Goal: Find specific page/section: Find specific page/section

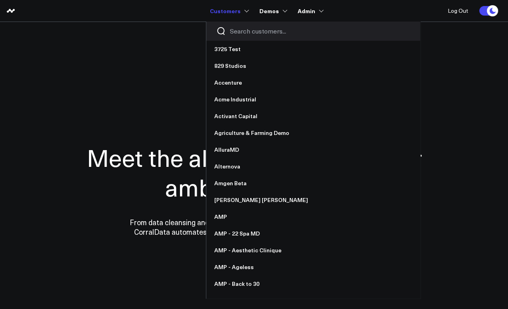
click at [248, 34] on input "Search customers input" at bounding box center [320, 31] width 180 height 9
click at [236, 28] on input "Search customers input" at bounding box center [320, 31] width 180 height 9
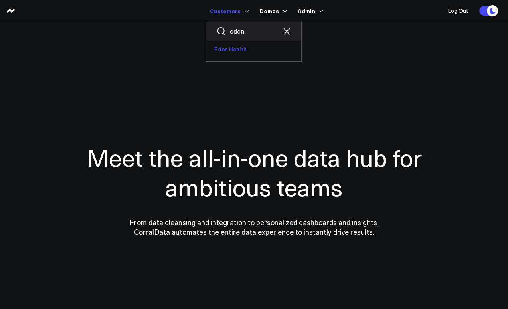
type input "eden"
click at [229, 47] on link "Eden Health" at bounding box center [253, 49] width 95 height 17
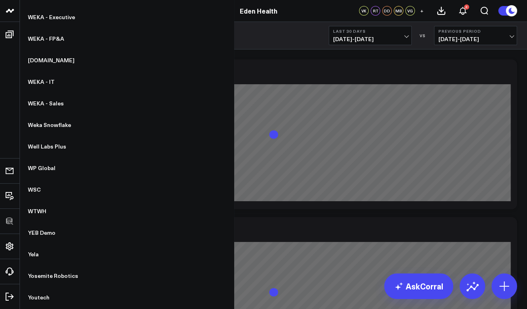
scroll to position [7296, 0]
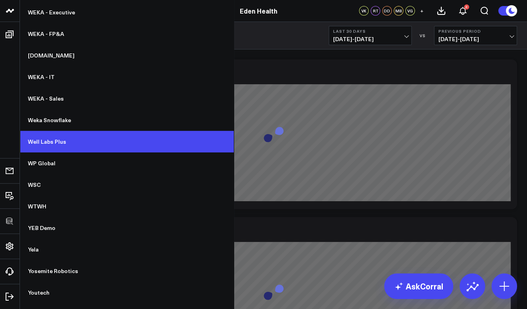
click at [57, 146] on link "Well Labs Plus" at bounding box center [127, 142] width 214 height 22
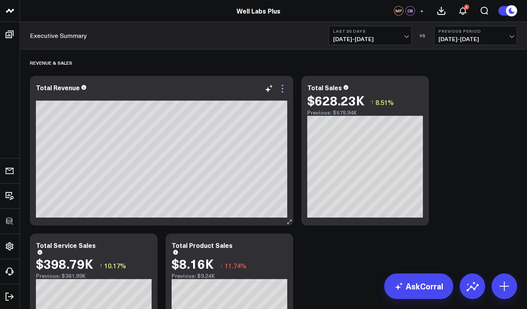
click at [283, 88] on icon at bounding box center [283, 89] width 10 height 10
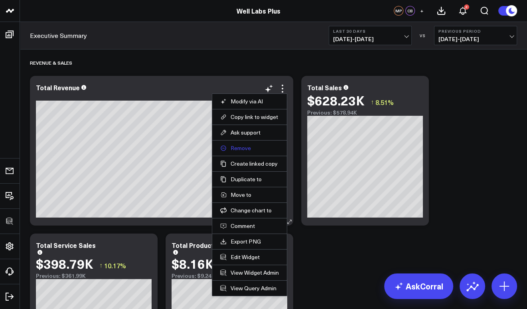
click at [242, 144] on button "Remove" at bounding box center [249, 147] width 59 height 7
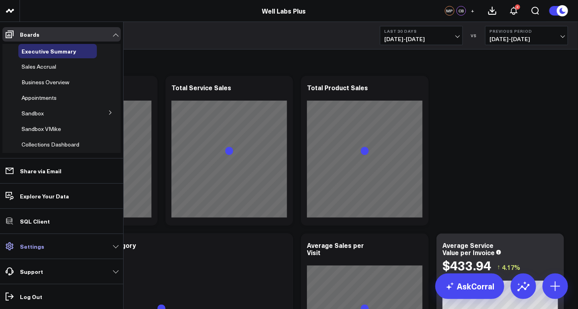
click at [33, 244] on p "Settings" at bounding box center [32, 246] width 24 height 6
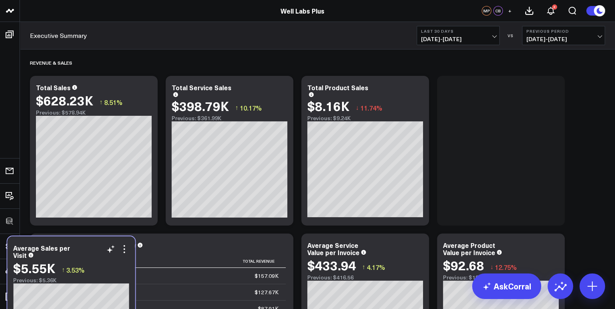
drag, startPoint x: 384, startPoint y: 238, endPoint x: 91, endPoint y: 241, distance: 293.5
click at [91, 241] on div "Average Sales per Visit $5.55K ↑ 3.53% Previous: $5.36K" at bounding box center [71, 311] width 128 height 150
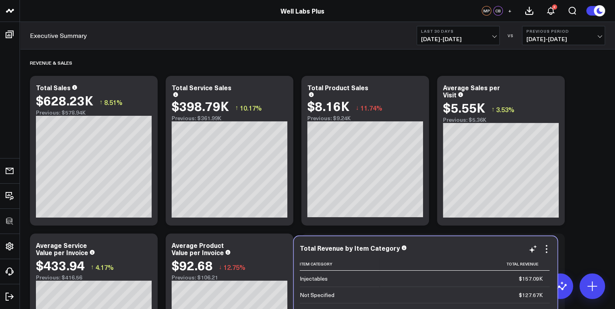
drag, startPoint x: 219, startPoint y: 238, endPoint x: 483, endPoint y: 240, distance: 263.6
click at [483, 240] on div "Total Revenue by Item Category Item Category Total Revenue Injectables $157.09K…" at bounding box center [425, 311] width 263 height 150
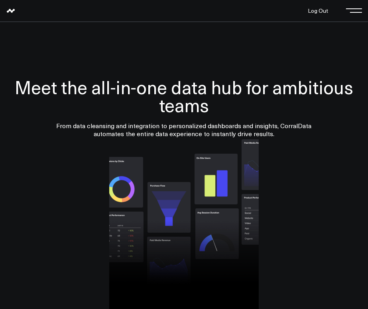
click at [343, 291] on div at bounding box center [184, 223] width 352 height 171
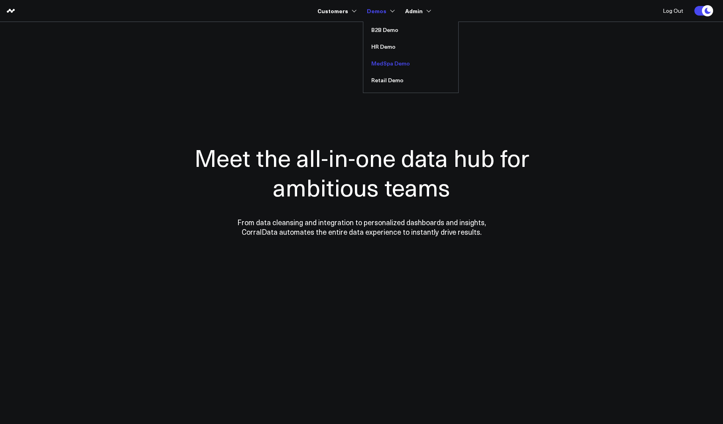
click at [368, 67] on link "MedSpa Demo" at bounding box center [410, 63] width 95 height 17
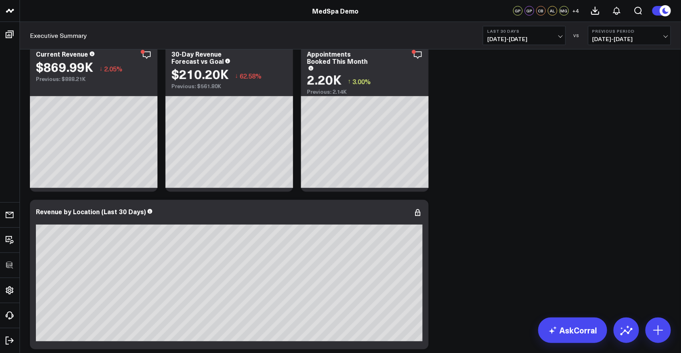
scroll to position [54, 0]
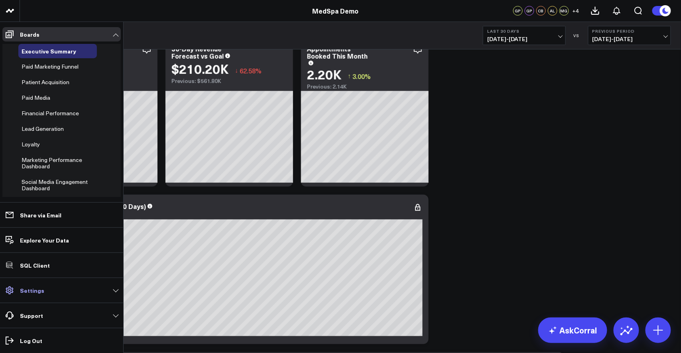
click at [20, 290] on link "Settings" at bounding box center [61, 290] width 118 height 14
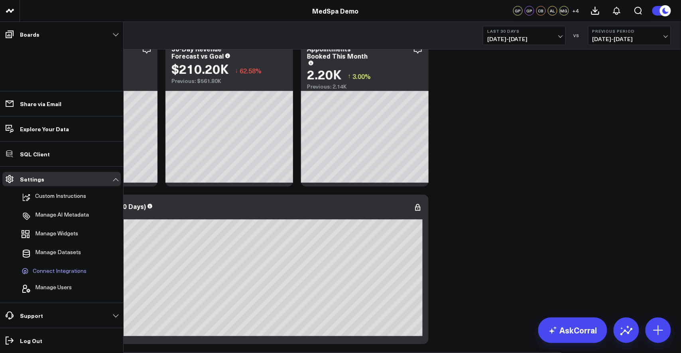
click at [58, 272] on span "Connect Integrations" at bounding box center [60, 271] width 54 height 7
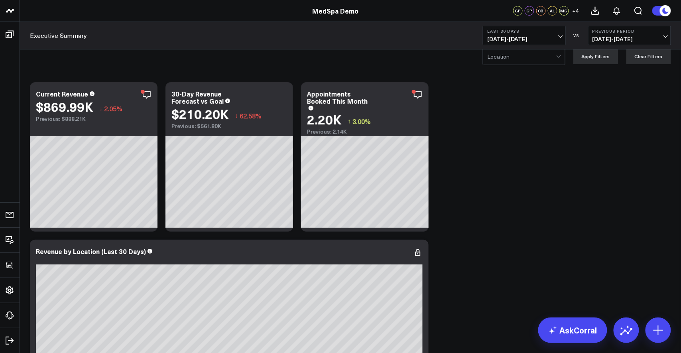
scroll to position [0, 0]
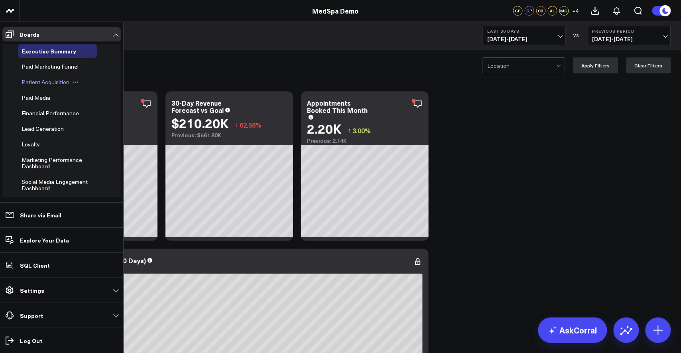
click at [39, 83] on span "Patient Acquisition" at bounding box center [46, 82] width 48 height 8
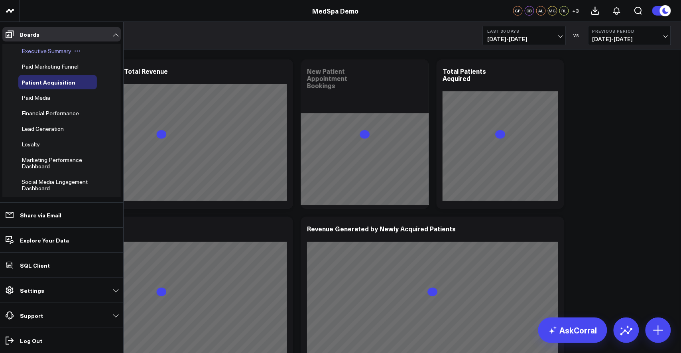
click at [43, 49] on span "Executive Summary" at bounding box center [47, 51] width 50 height 8
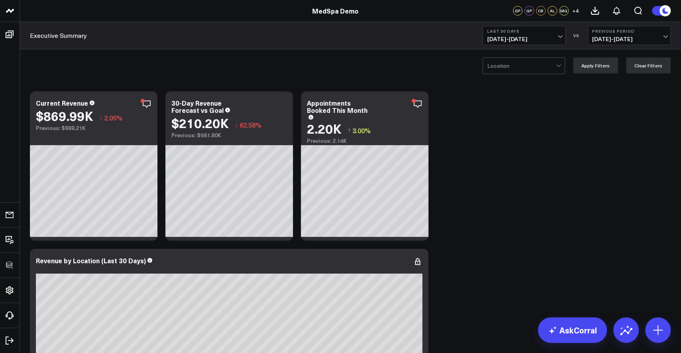
click at [513, 69] on div at bounding box center [521, 66] width 69 height 16
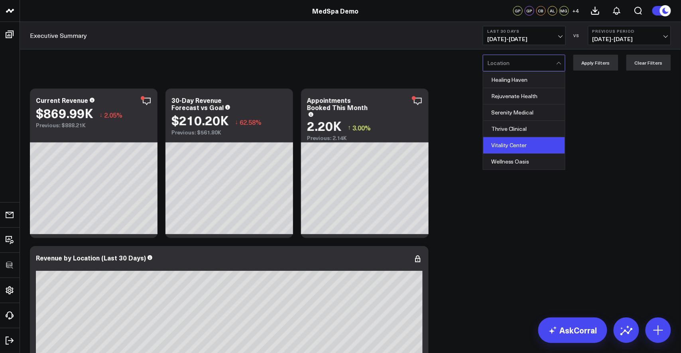
scroll to position [3, 0]
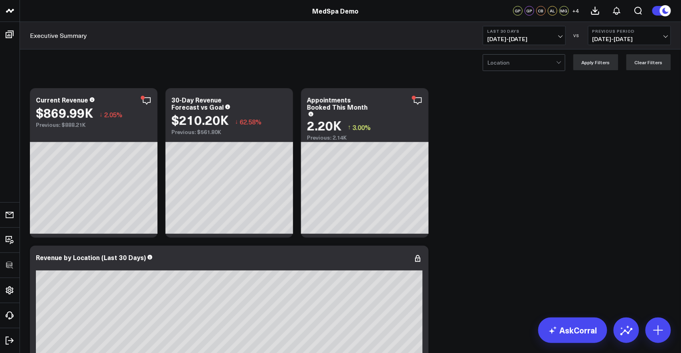
click at [146, 101] on icon at bounding box center [147, 101] width 10 height 10
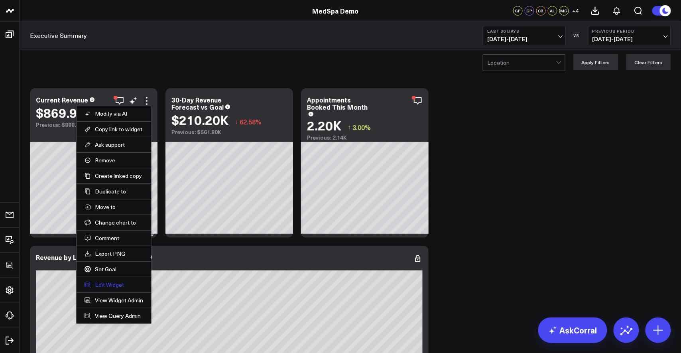
click at [105, 284] on button "Edit Widget" at bounding box center [114, 284] width 59 height 7
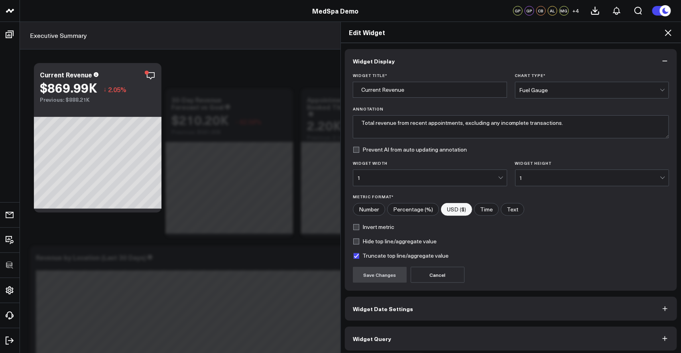
click at [367, 335] on span "Widget Query" at bounding box center [372, 338] width 38 height 6
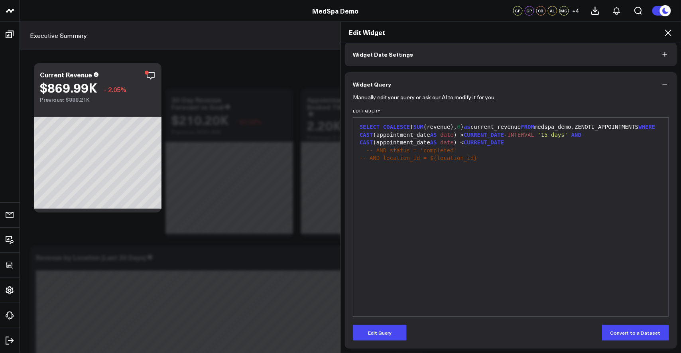
scroll to position [37, 0]
click at [670, 33] on icon at bounding box center [668, 33] width 6 height 6
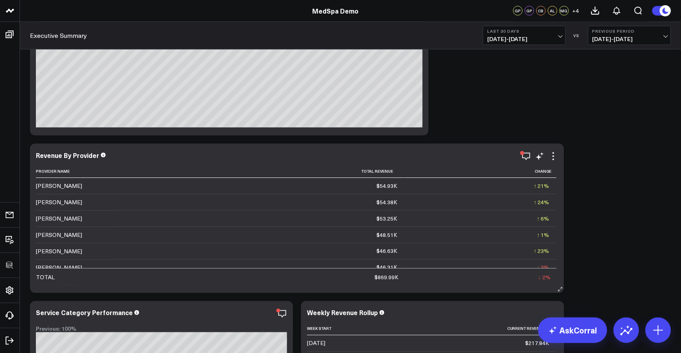
scroll to position [263, 0]
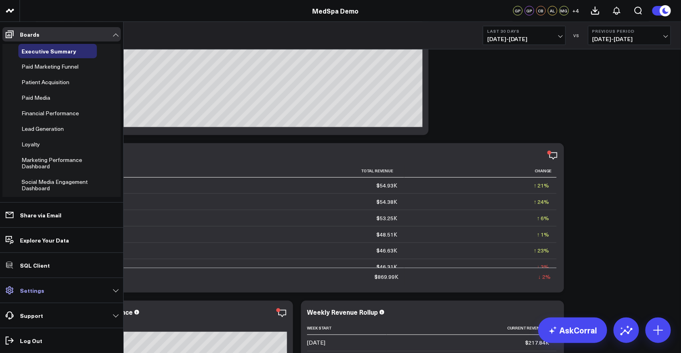
click at [15, 290] on span at bounding box center [9, 290] width 14 height 14
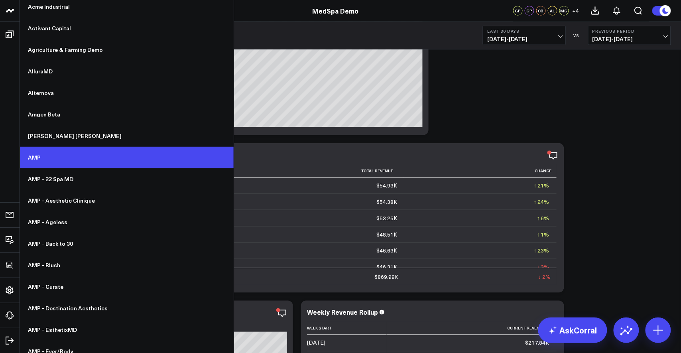
scroll to position [89, 0]
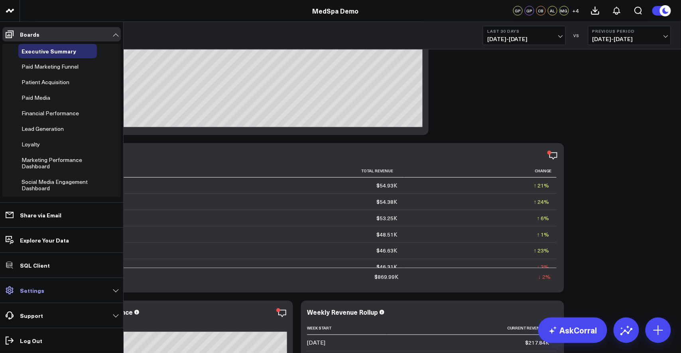
click at [20, 290] on link "Settings" at bounding box center [61, 290] width 118 height 14
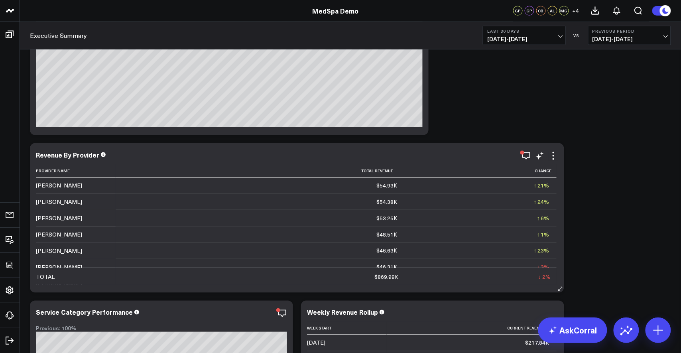
click at [161, 143] on div "Revenue By Provider Provider Name Total Revenue Change [PERSON_NAME] $54.93K ↑ …" at bounding box center [297, 218] width 534 height 150
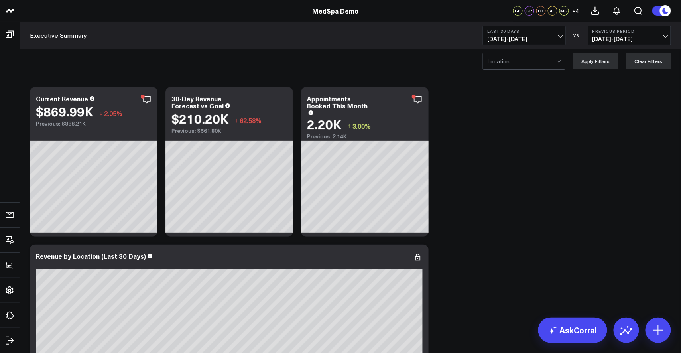
scroll to position [3, 0]
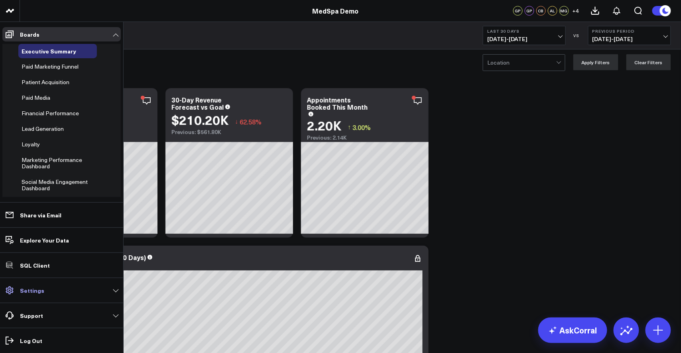
click at [23, 294] on link "Settings" at bounding box center [61, 290] width 118 height 14
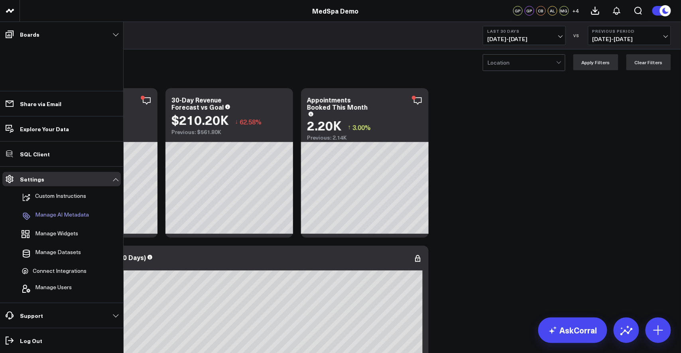
click at [58, 217] on p "Manage AI Metadata" at bounding box center [62, 216] width 54 height 10
